Goal: Transaction & Acquisition: Book appointment/travel/reservation

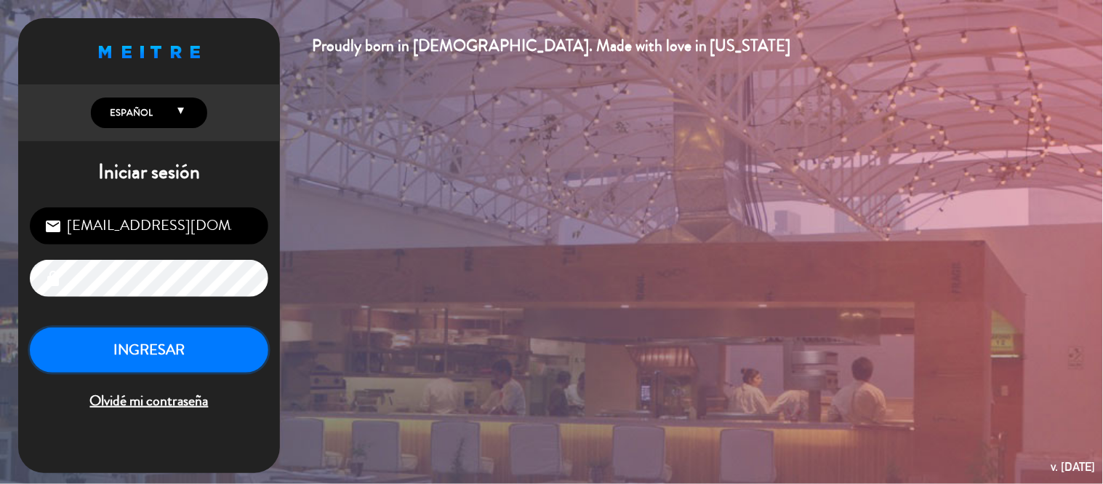
click at [202, 362] on button "INGRESAR" at bounding box center [149, 350] width 239 height 46
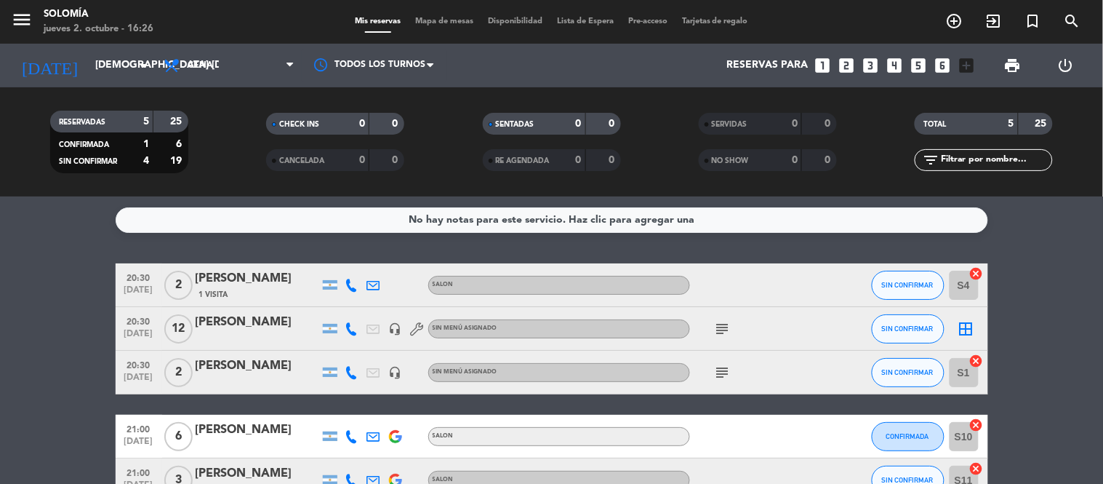
click at [717, 328] on icon "subject" at bounding box center [722, 328] width 17 height 17
click at [710, 256] on div "No hay notas para este servicio. Haz clic para agregar una 20:30 [DATE] 2 [PERS…" at bounding box center [551, 339] width 1103 height 287
click at [718, 364] on icon "subject" at bounding box center [722, 372] width 17 height 17
click at [708, 245] on div "No hay notas para este servicio. Haz clic para agregar una 20:30 [DATE] 2 [PERS…" at bounding box center [551, 339] width 1103 height 287
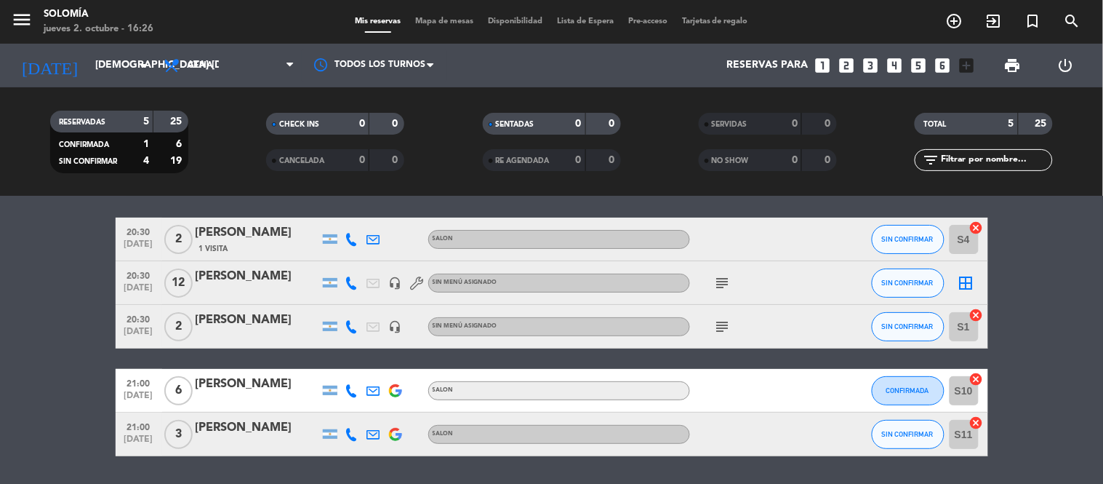
scroll to position [9, 0]
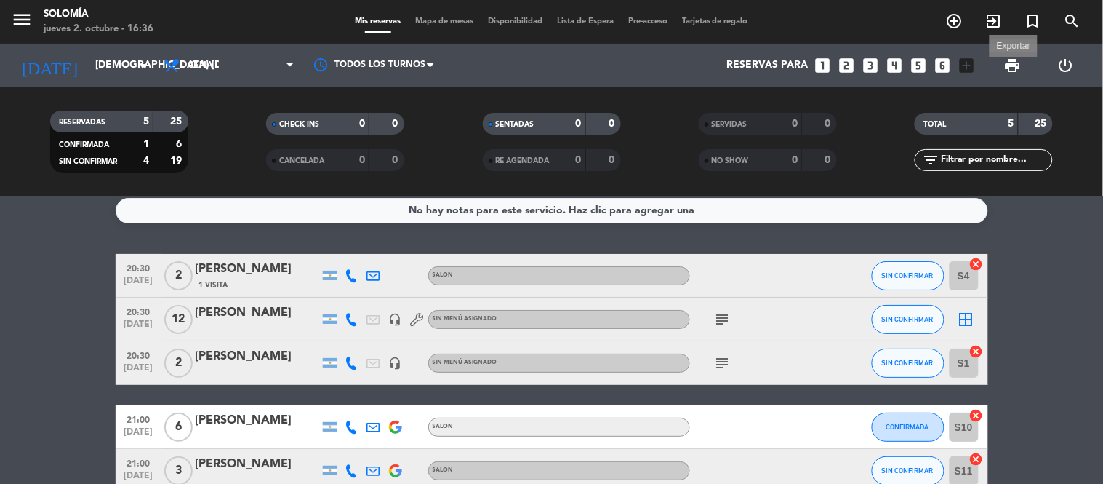
click at [1016, 63] on span "print" at bounding box center [1013, 65] width 17 height 17
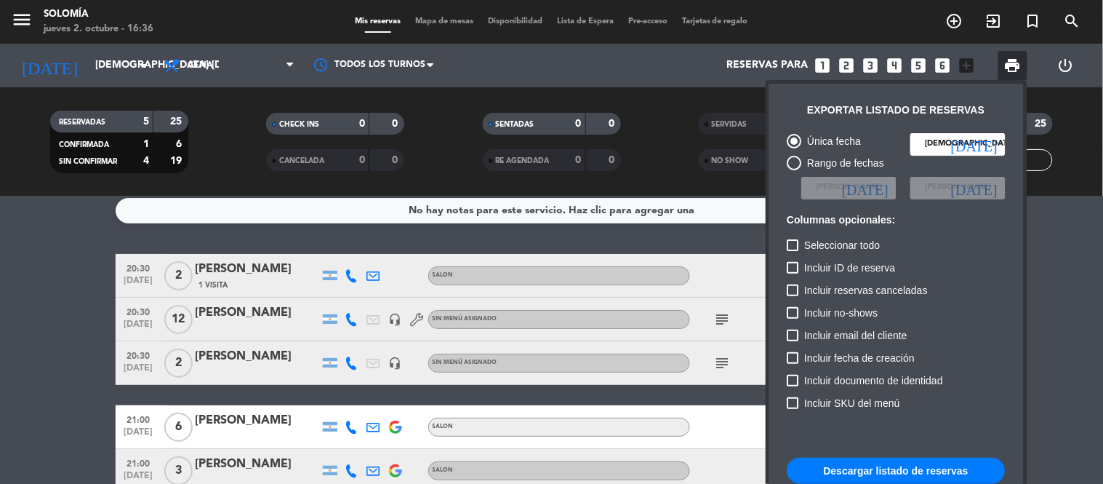
click at [869, 462] on button "Descargar listado de reservas" at bounding box center [897, 471] width 218 height 26
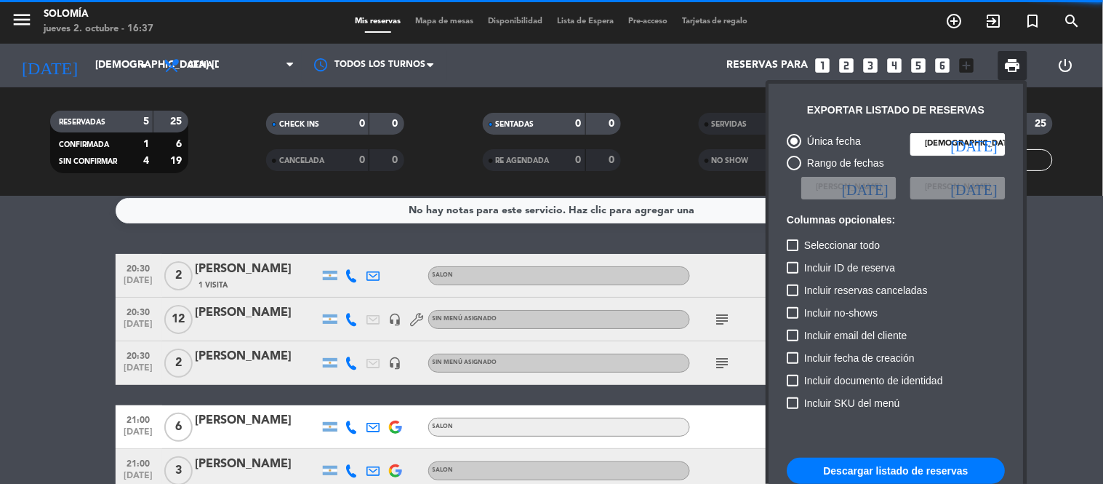
click at [887, 471] on button "Descargar listado de reservas" at bounding box center [897, 471] width 218 height 26
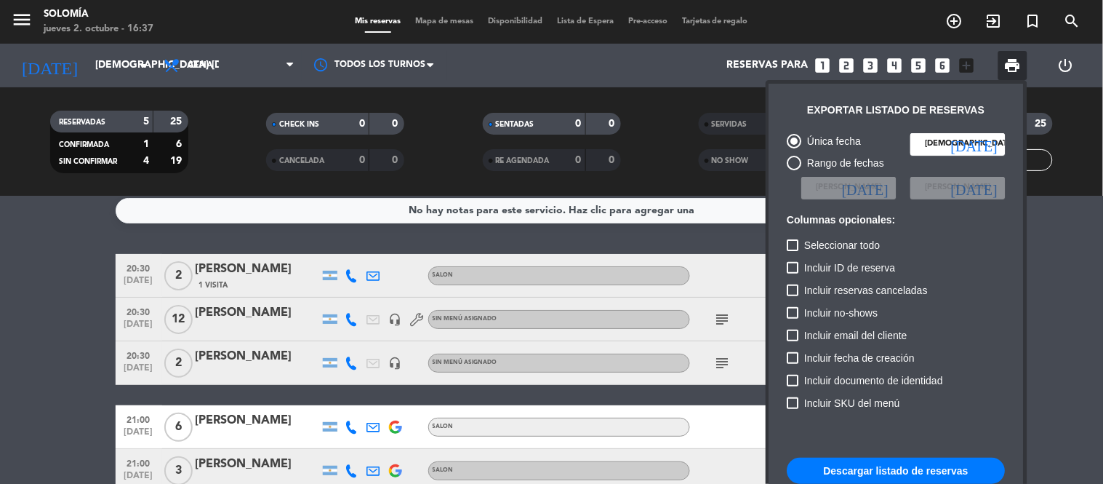
click at [1052, 217] on div at bounding box center [551, 242] width 1103 height 484
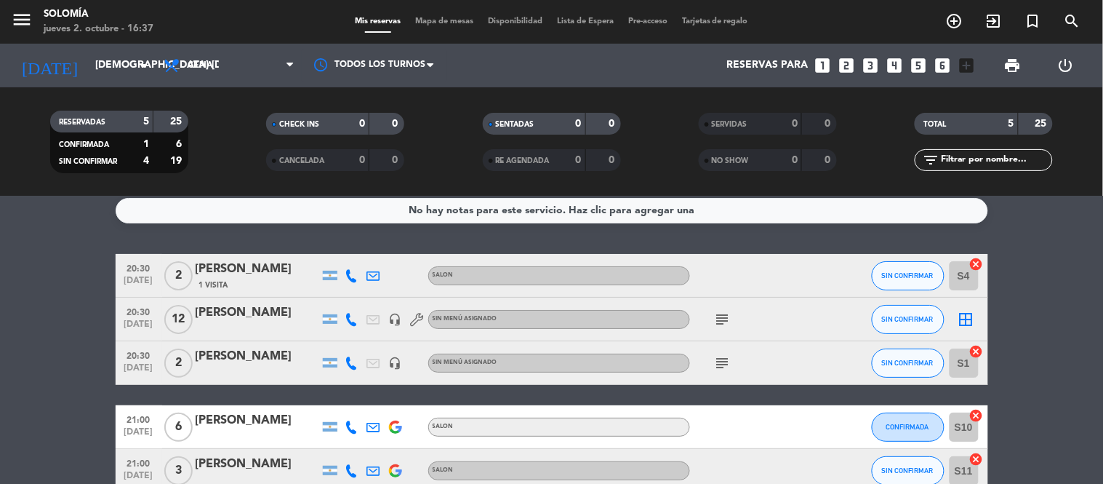
click at [847, 63] on icon "looks_two" at bounding box center [847, 65] width 19 height 19
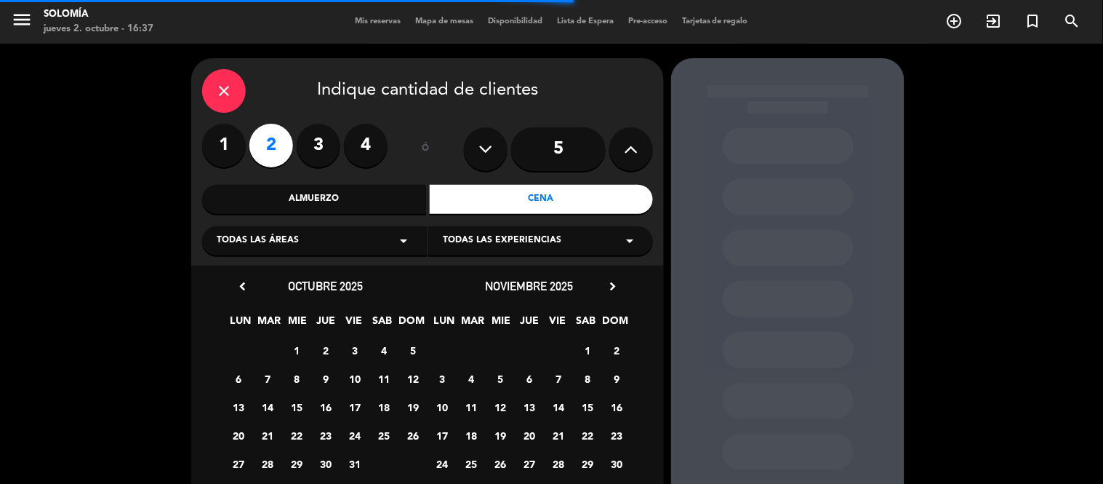
click at [229, 95] on icon "close" at bounding box center [223, 90] width 17 height 17
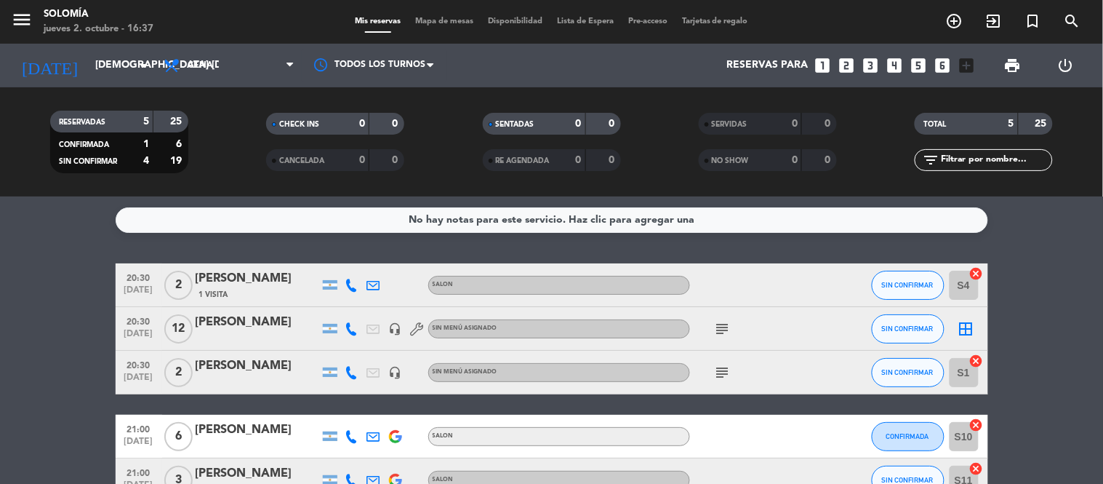
click at [849, 66] on icon "looks_two" at bounding box center [847, 65] width 19 height 19
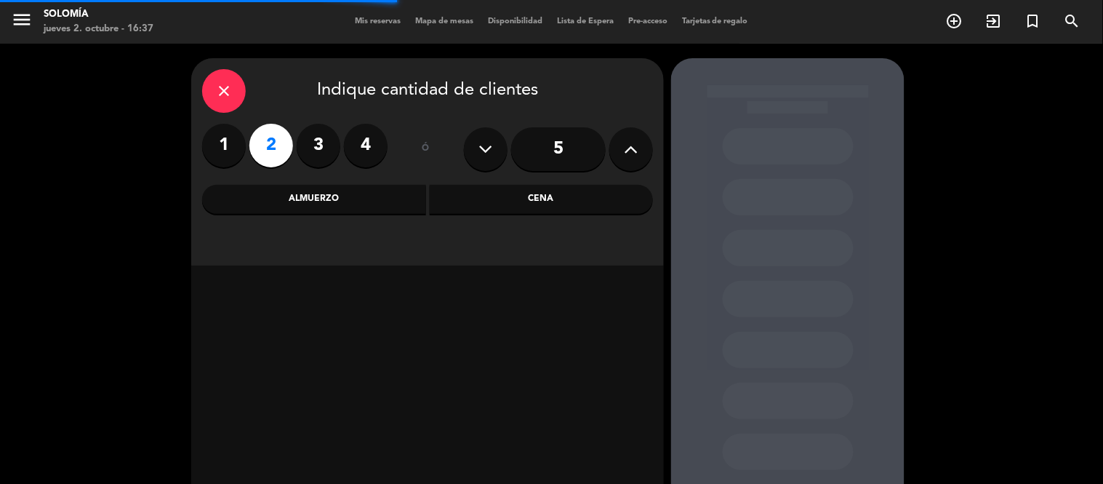
click at [568, 206] on div "Cena" at bounding box center [542, 199] width 224 height 29
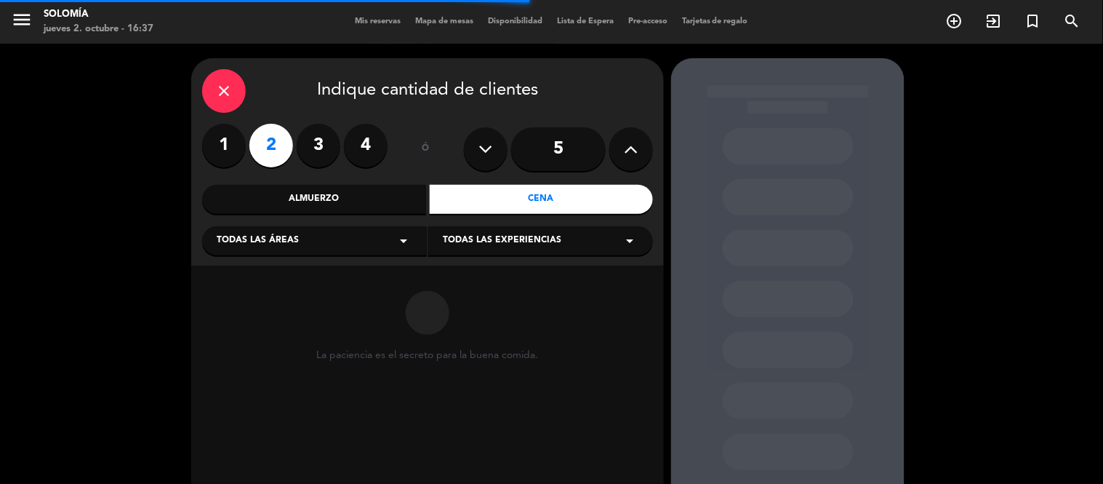
click at [551, 233] on div "Todas las experiencias arrow_drop_down" at bounding box center [540, 240] width 225 height 29
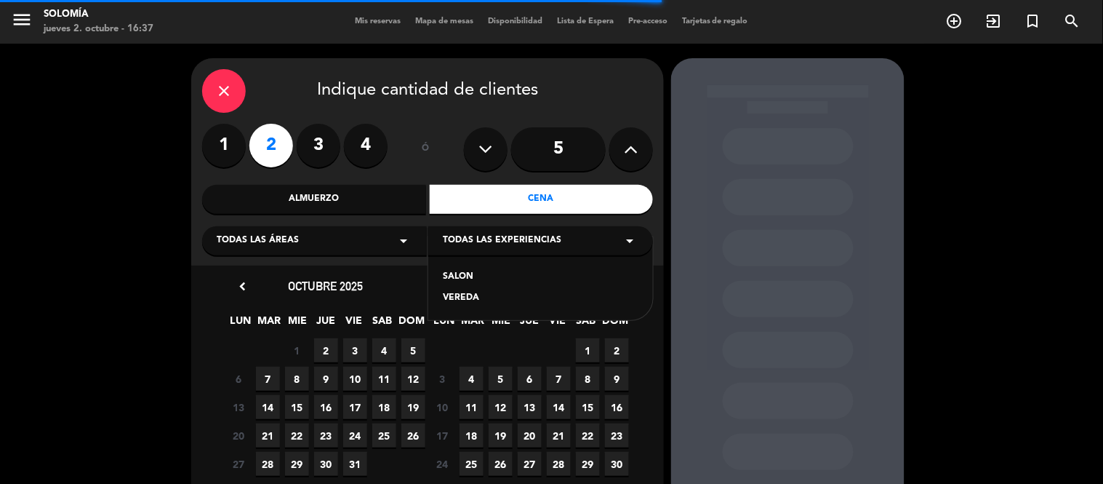
click at [463, 275] on div "SALON" at bounding box center [541, 277] width 196 height 15
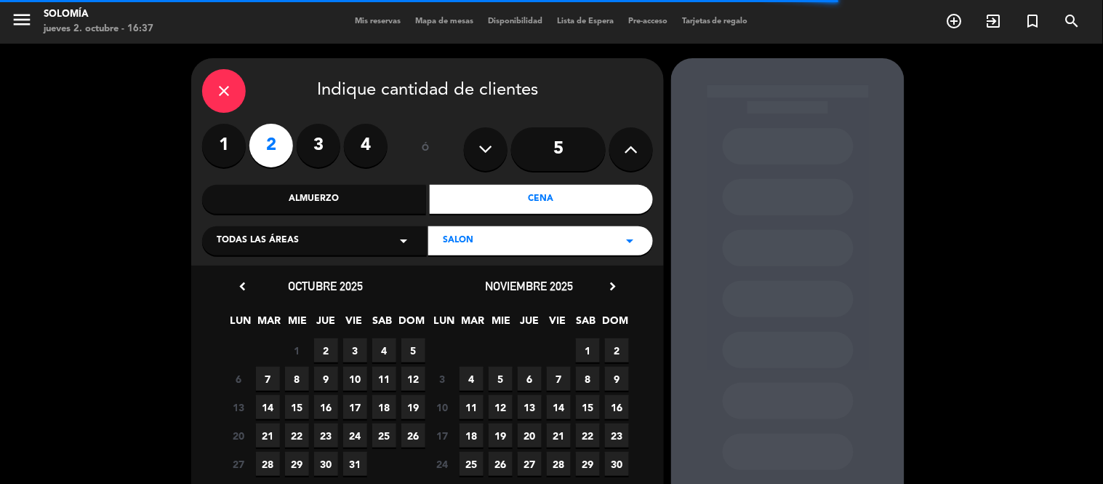
click at [328, 351] on span "2" at bounding box center [326, 350] width 24 height 24
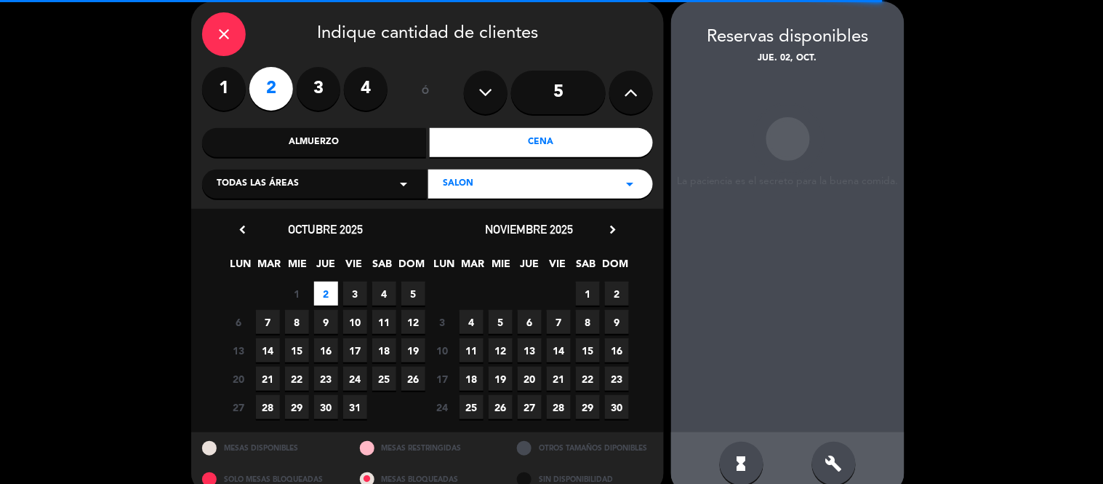
scroll to position [58, 0]
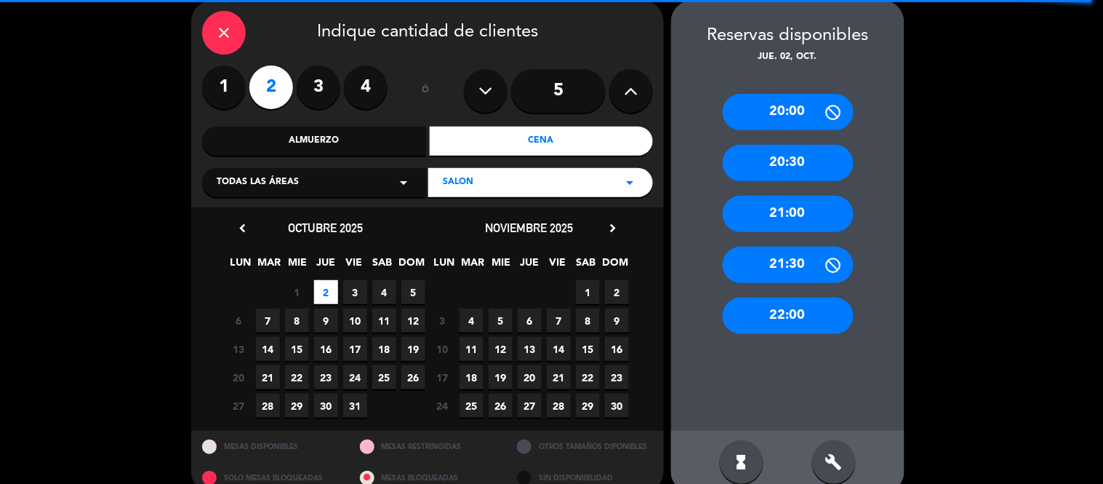
click at [796, 164] on div "20:30" at bounding box center [788, 163] width 131 height 36
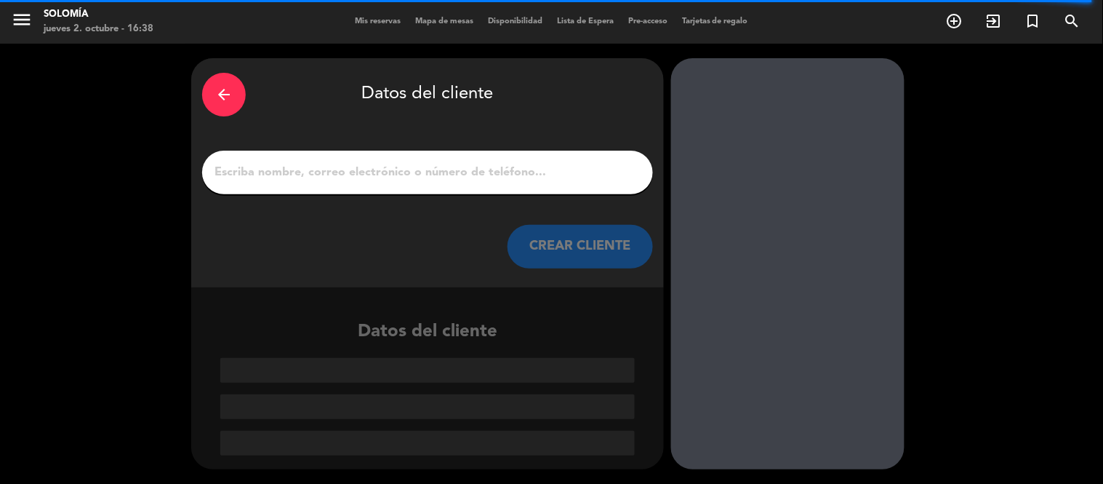
scroll to position [0, 0]
click at [325, 169] on input "1" at bounding box center [427, 172] width 429 height 20
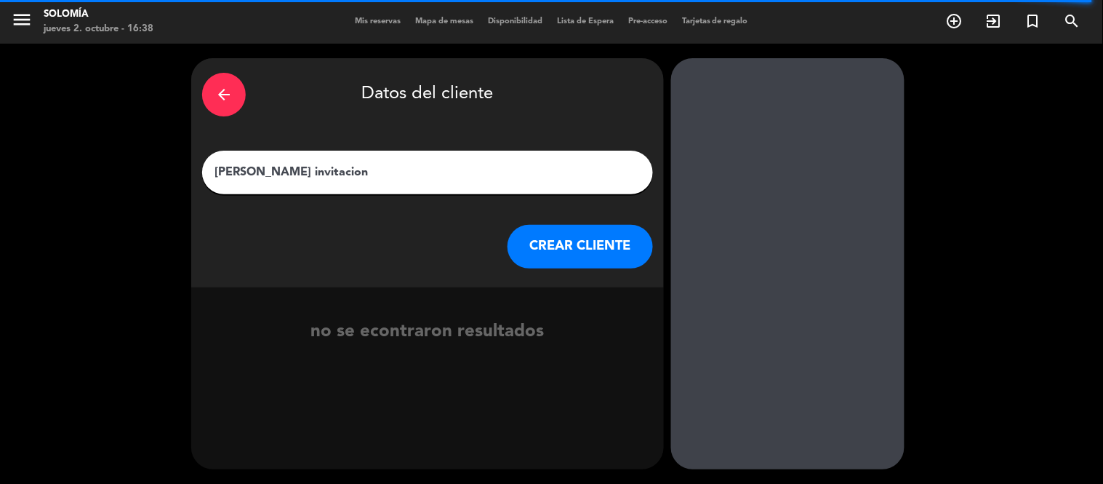
type input "[PERSON_NAME] invitacion"
click at [540, 249] on button "CREAR CLIENTE" at bounding box center [580, 247] width 145 height 44
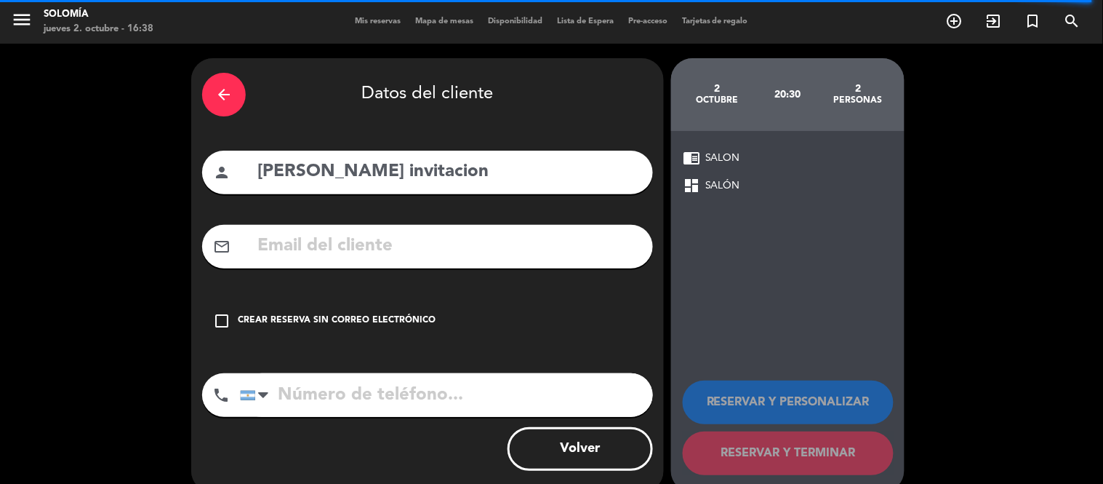
click at [220, 320] on icon "check_box_outline_blank" at bounding box center [221, 320] width 17 height 17
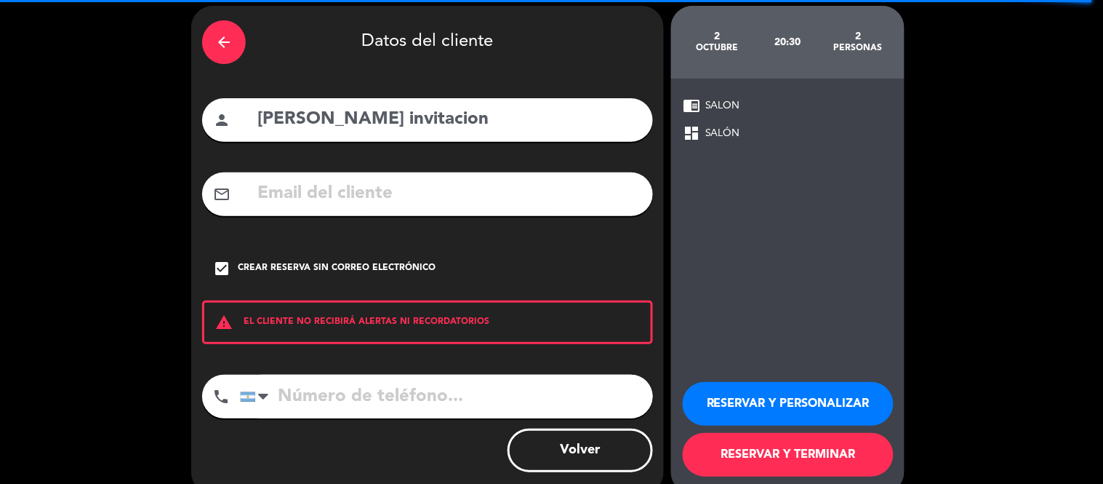
scroll to position [76, 0]
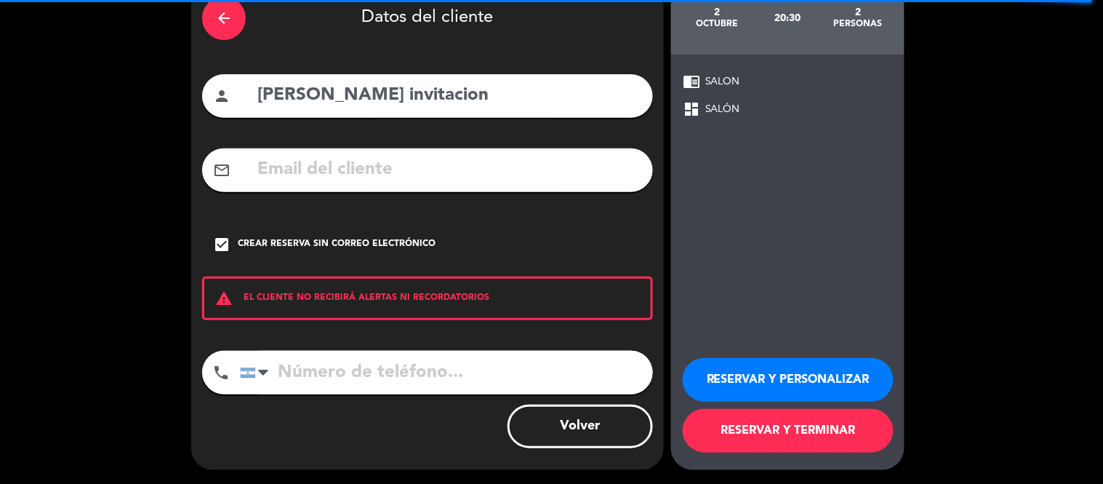
click at [728, 434] on button "RESERVAR Y TERMINAR" at bounding box center [788, 431] width 211 height 44
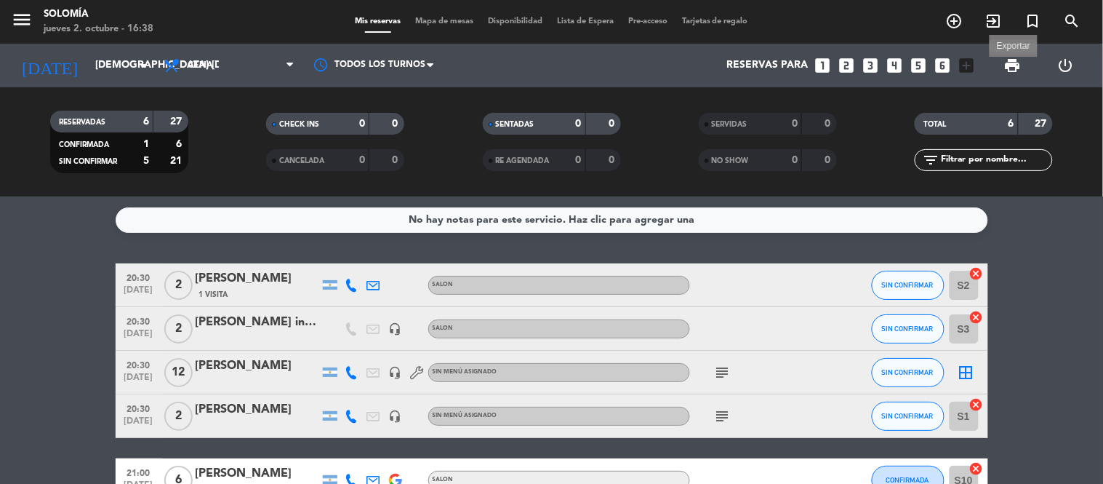
click at [1015, 63] on span "print" at bounding box center [1013, 65] width 17 height 17
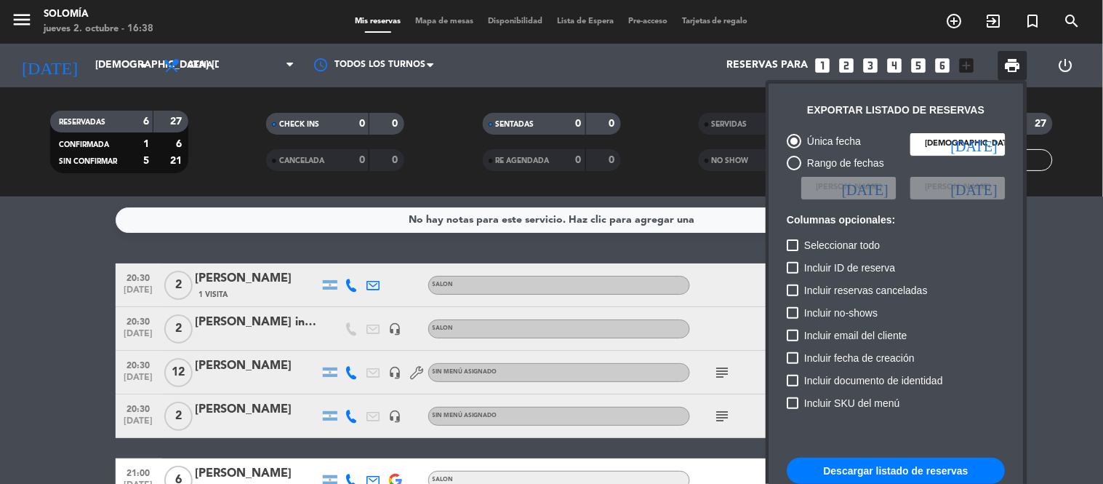
click at [898, 462] on button "Descargar listado de reservas" at bounding box center [897, 471] width 218 height 26
click at [911, 220] on h6 "Columnas opcionales:" at bounding box center [897, 220] width 218 height 12
click at [679, 187] on div at bounding box center [551, 242] width 1103 height 484
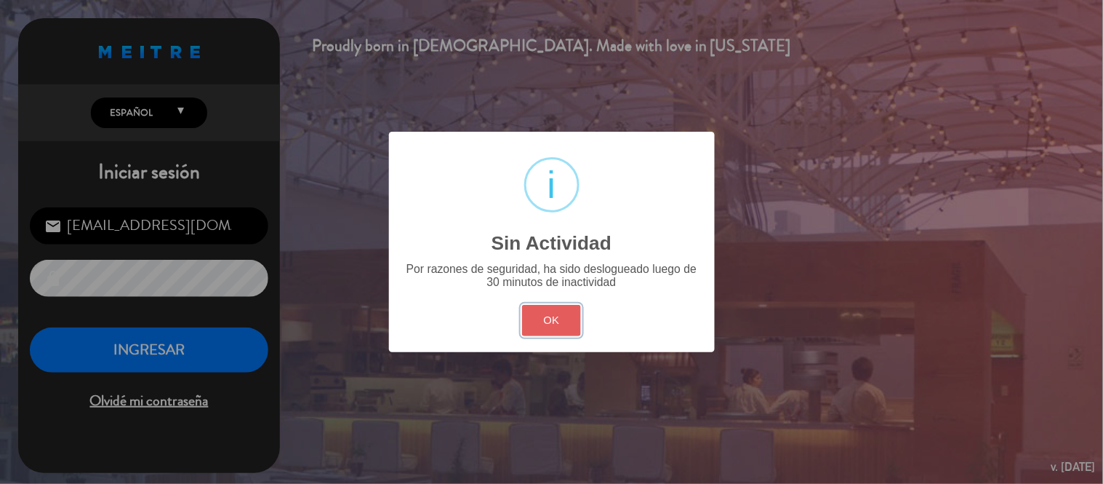
click at [556, 309] on button "OK" at bounding box center [551, 320] width 59 height 31
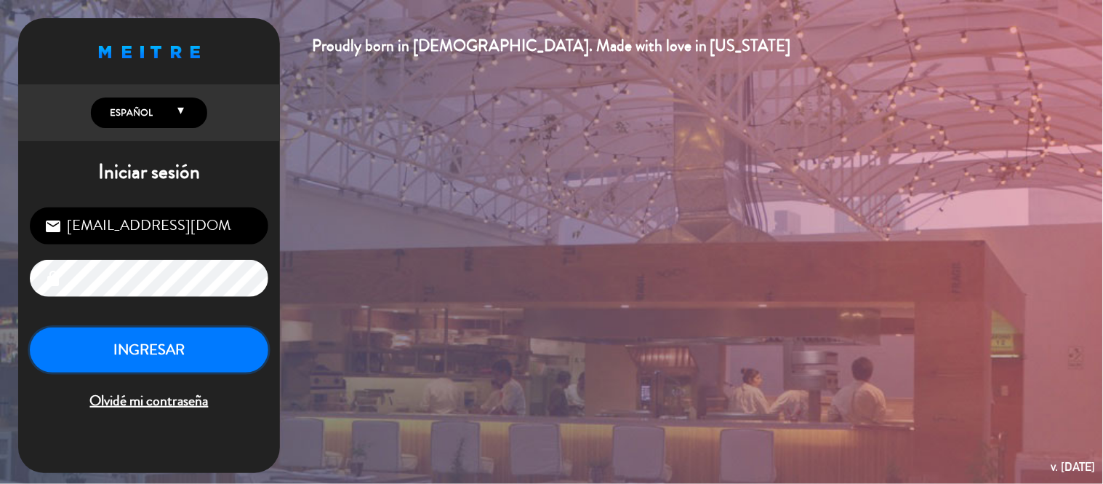
click at [228, 353] on button "INGRESAR" at bounding box center [149, 350] width 239 height 46
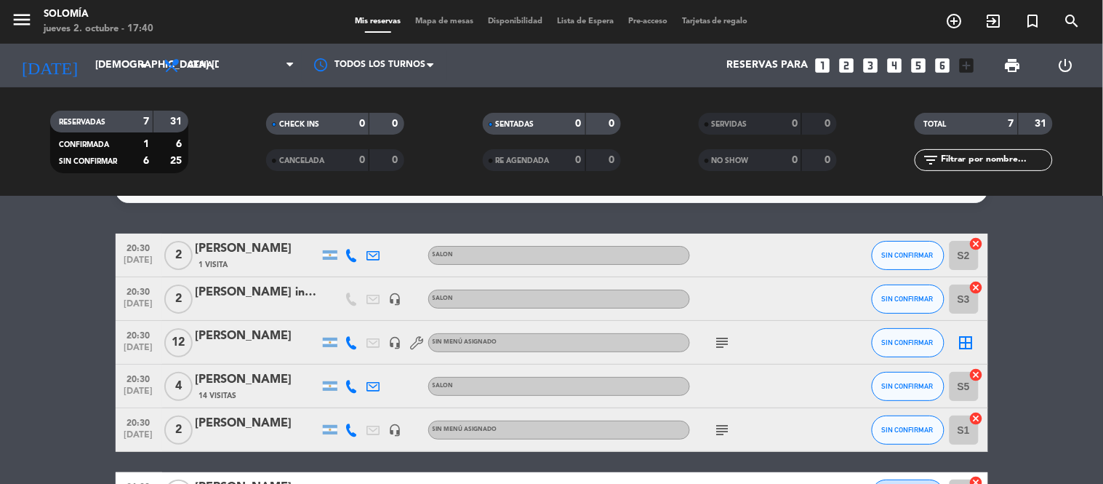
scroll to position [81, 0]
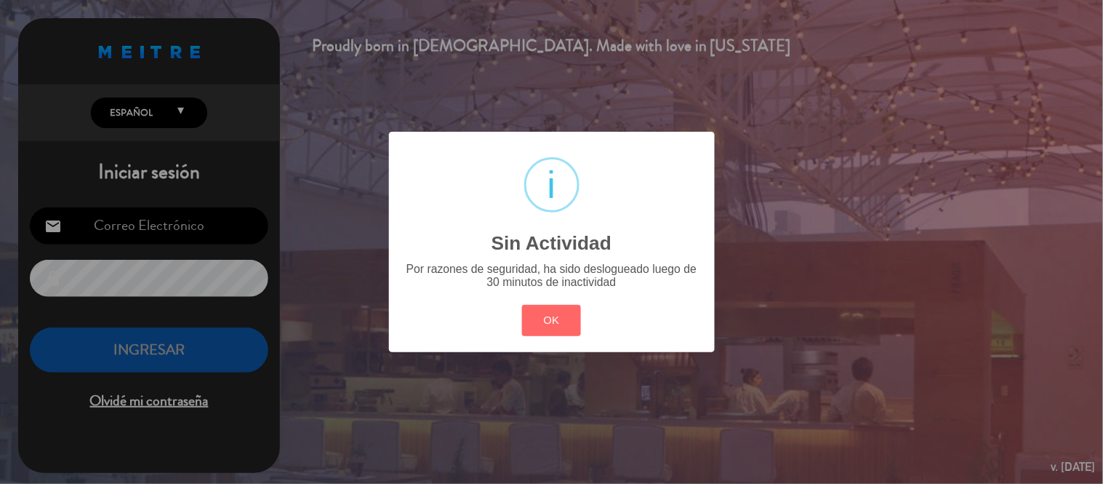
type input "[EMAIL_ADDRESS][DOMAIN_NAME]"
